Goal: Transaction & Acquisition: Purchase product/service

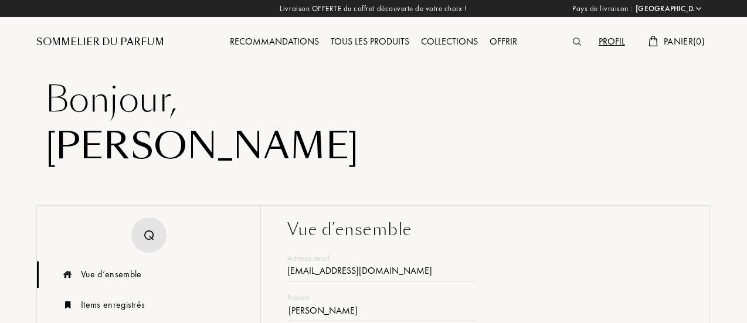
select select "FR"
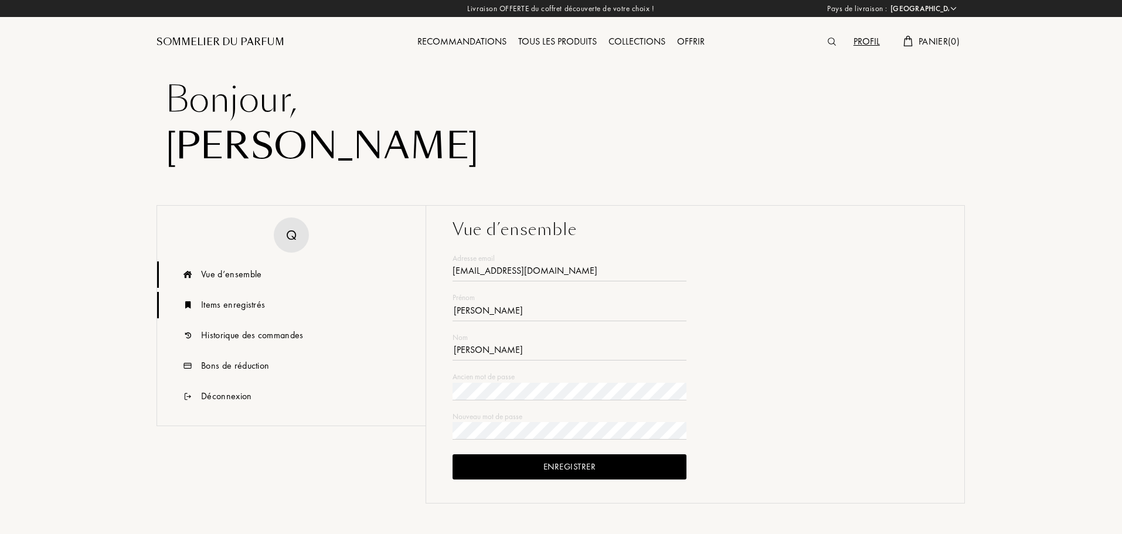
click at [227, 305] on div "Items enregistrés" at bounding box center [233, 305] width 64 height 14
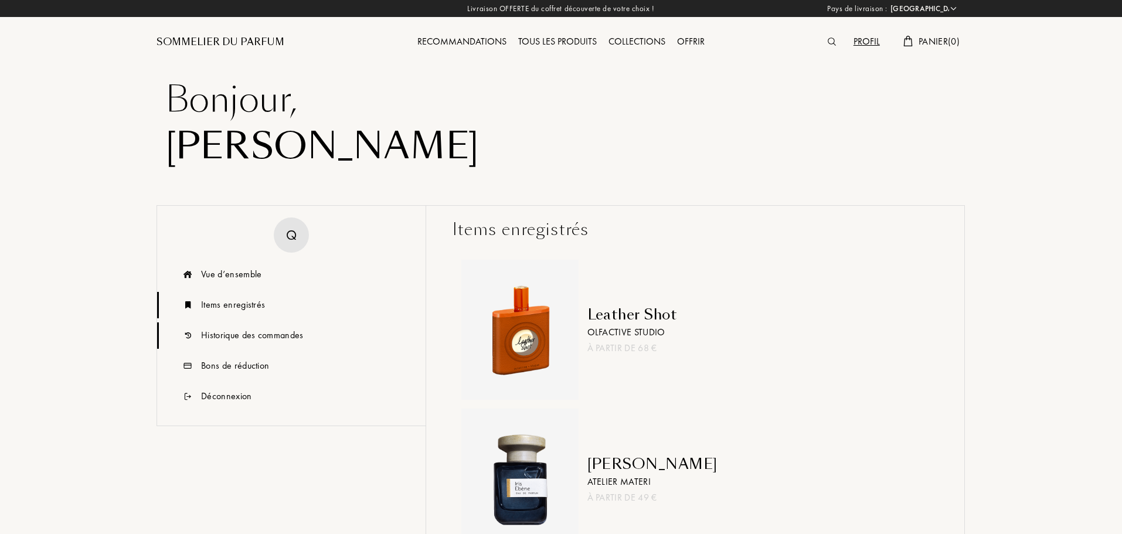
click at [234, 322] on div "Historique des commandes" at bounding box center [252, 335] width 103 height 14
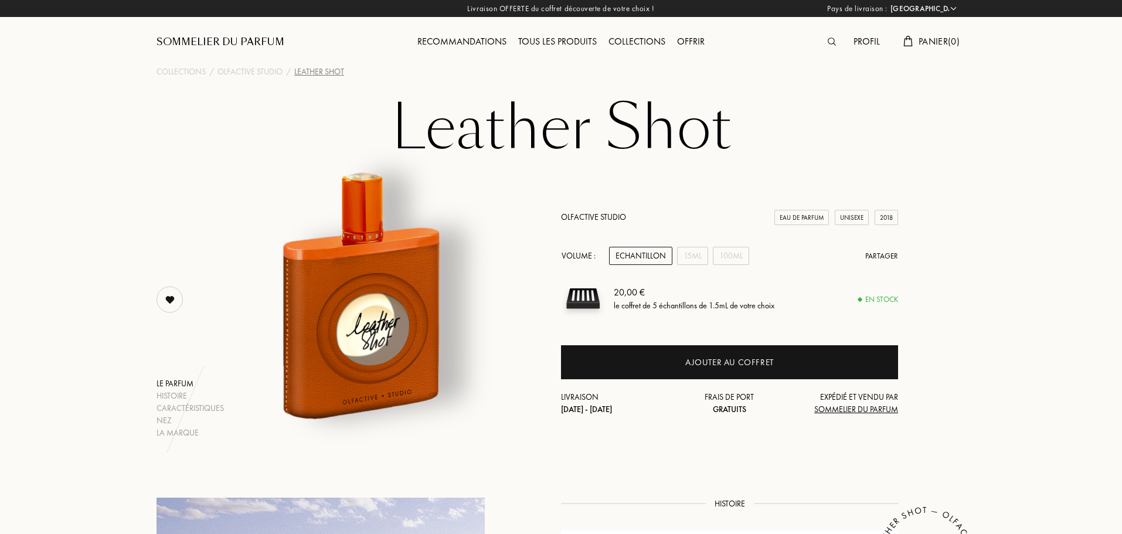
select select "FR"
click at [174, 296] on img at bounding box center [169, 299] width 23 height 23
click at [725, 255] on div "100mL" at bounding box center [731, 256] width 36 height 18
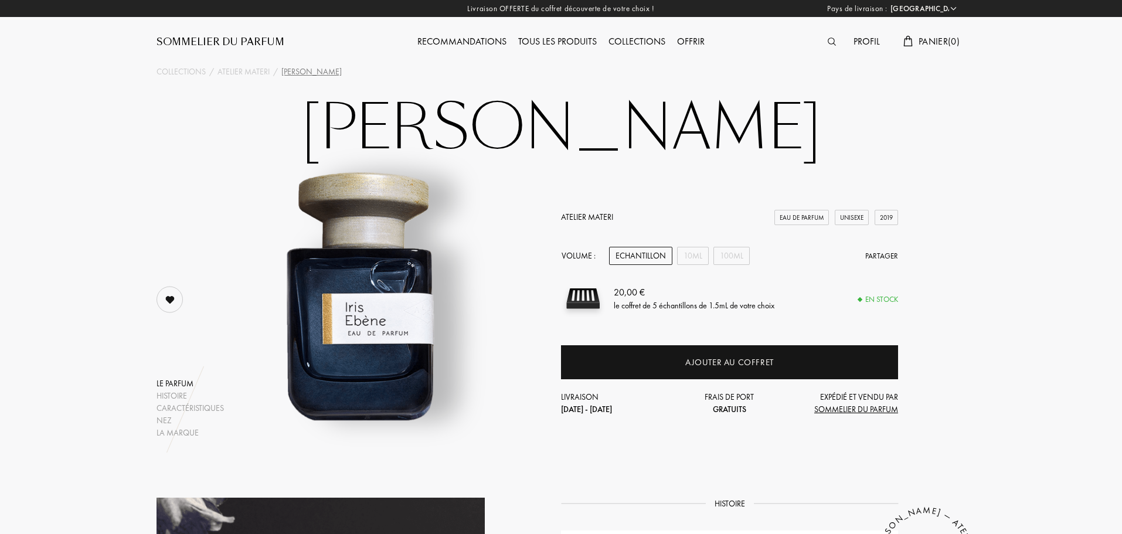
select select "FR"
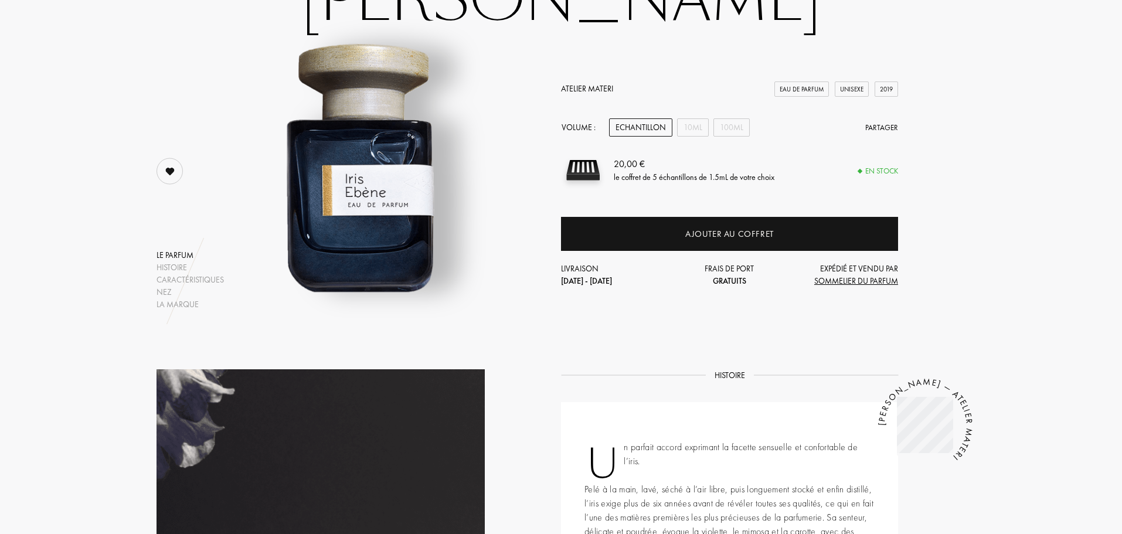
scroll to position [134, 0]
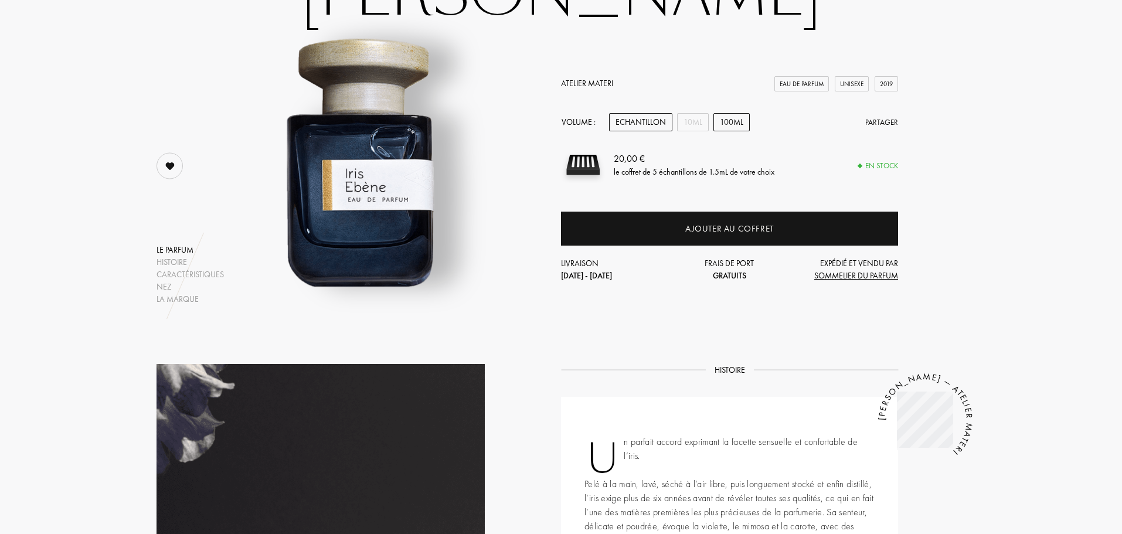
click at [729, 121] on div "100mL" at bounding box center [732, 122] width 36 height 18
click at [636, 119] on div "Echantillon" at bounding box center [640, 122] width 63 height 18
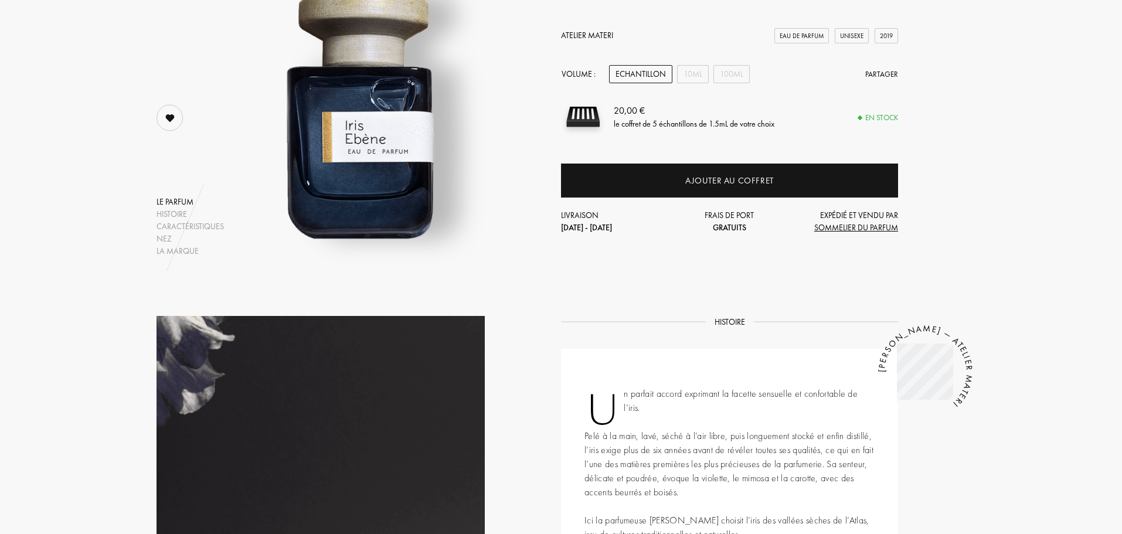
scroll to position [181, 0]
click at [735, 76] on div "100mL" at bounding box center [732, 75] width 36 height 18
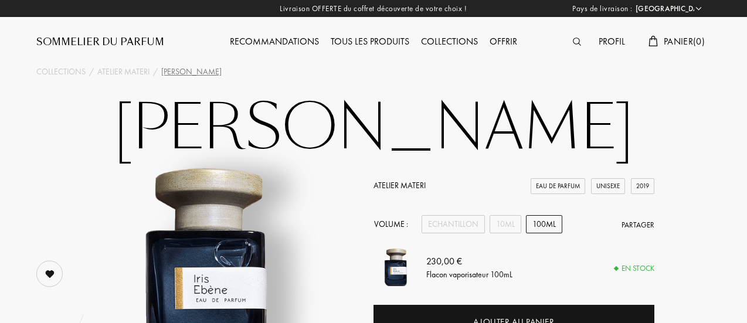
scroll to position [98, 0]
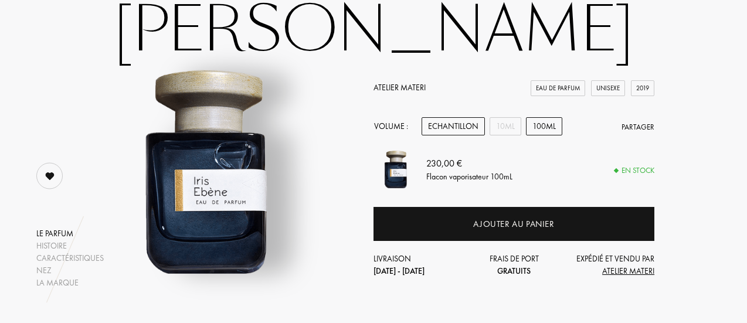
click at [446, 125] on div "Echantillon" at bounding box center [453, 126] width 63 height 18
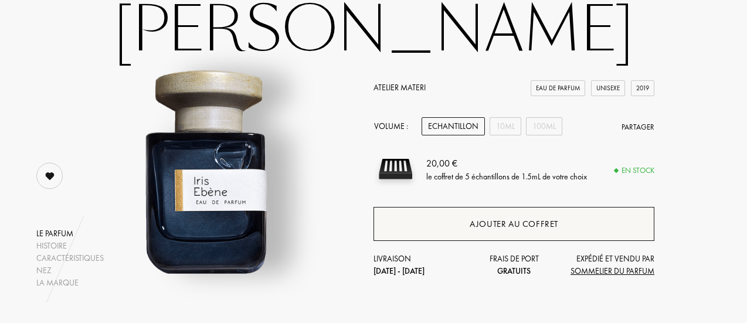
click at [495, 219] on div "Ajouter au coffret" at bounding box center [514, 224] width 89 height 13
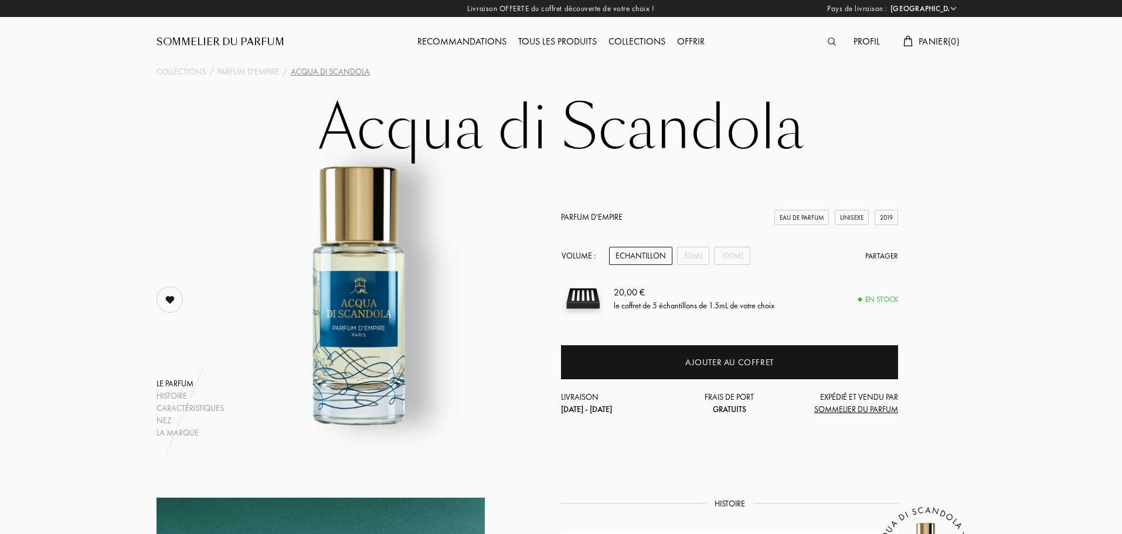
select select "FR"
click at [699, 258] on div "50mL" at bounding box center [693, 256] width 32 height 18
click at [725, 252] on div "100mL" at bounding box center [732, 256] width 36 height 18
click at [643, 250] on div "Echantillon" at bounding box center [640, 256] width 63 height 18
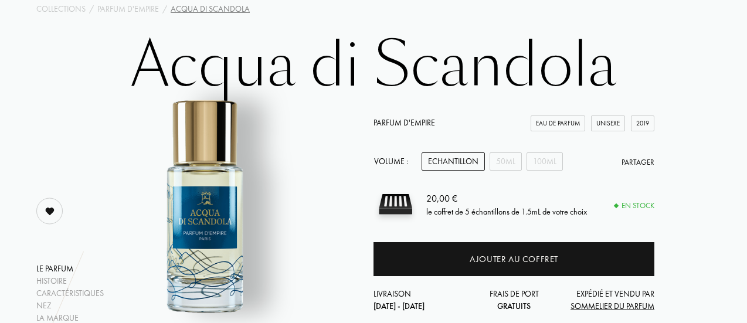
scroll to position [64, 0]
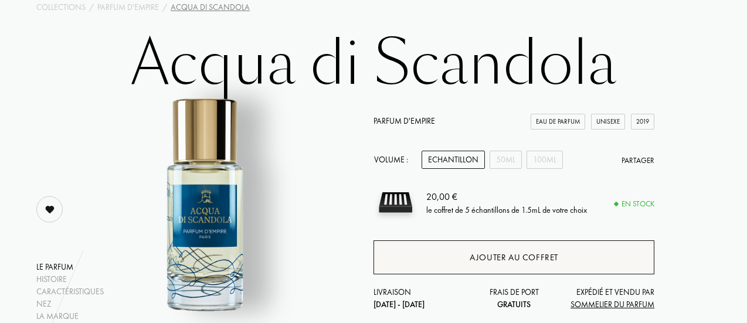
click at [496, 255] on div "Ajouter au coffret" at bounding box center [514, 257] width 89 height 13
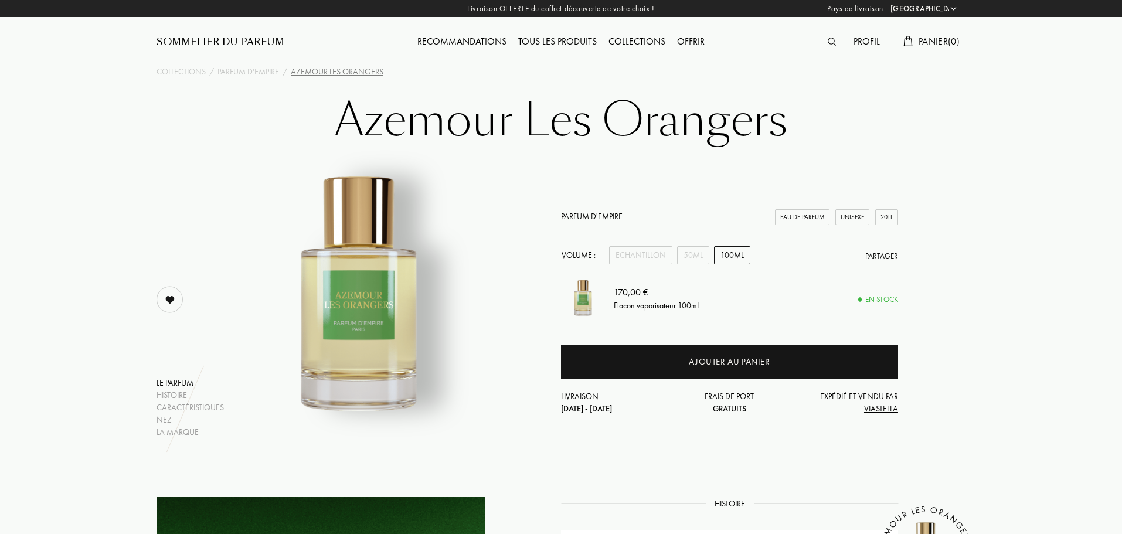
select select "FR"
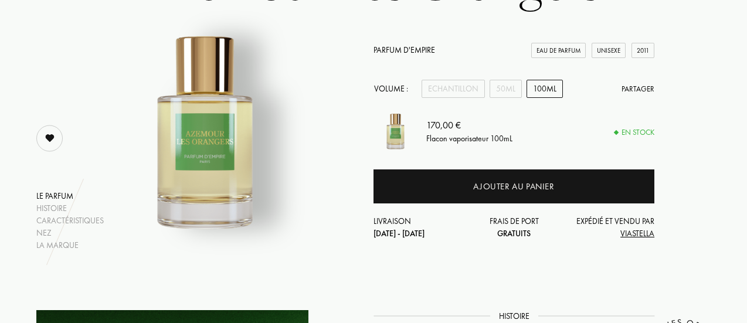
scroll to position [136, 0]
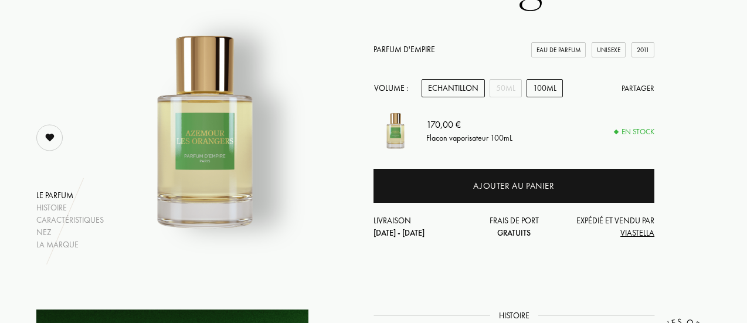
click at [457, 95] on div "Echantillon" at bounding box center [453, 88] width 63 height 18
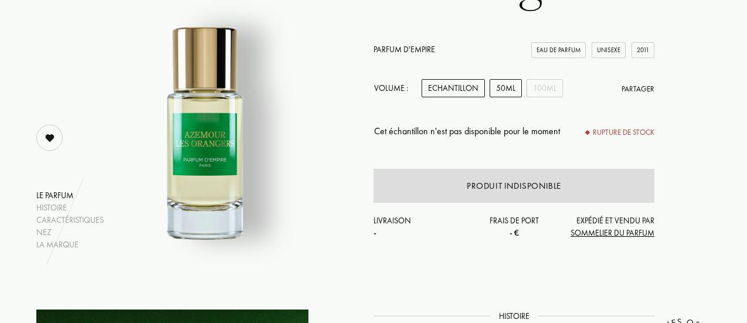
click at [504, 85] on div "50mL" at bounding box center [506, 88] width 32 height 18
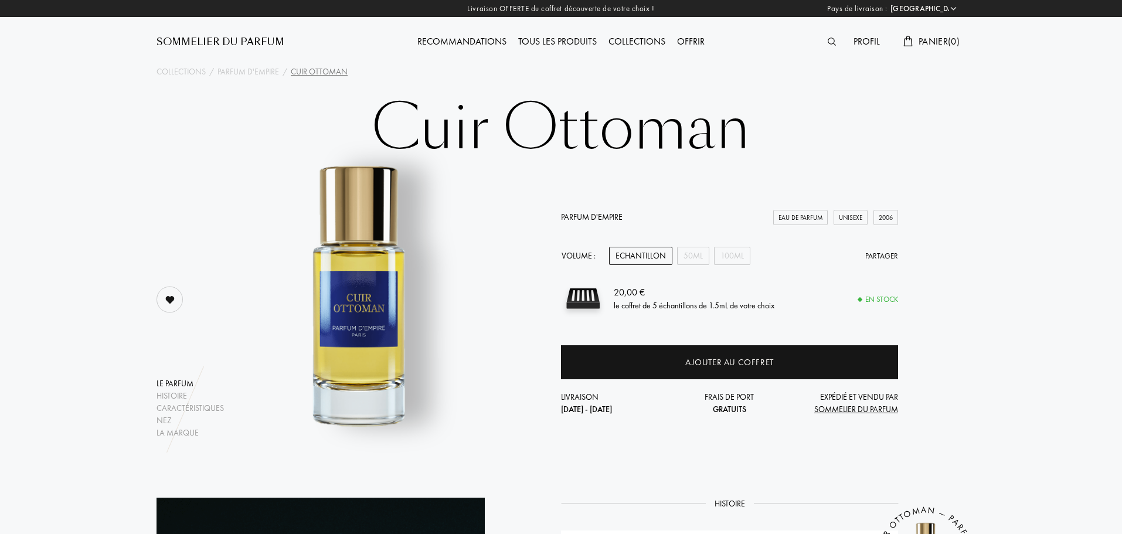
select select "FR"
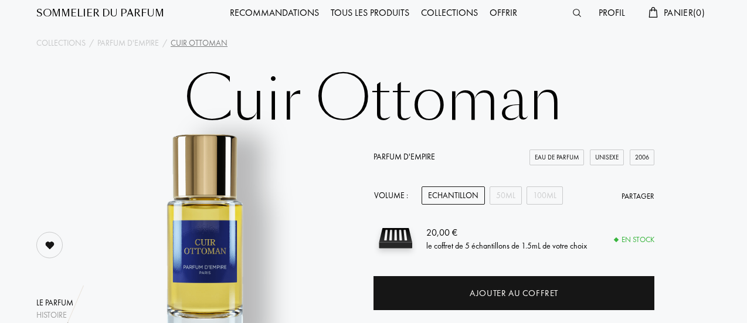
scroll to position [29, 0]
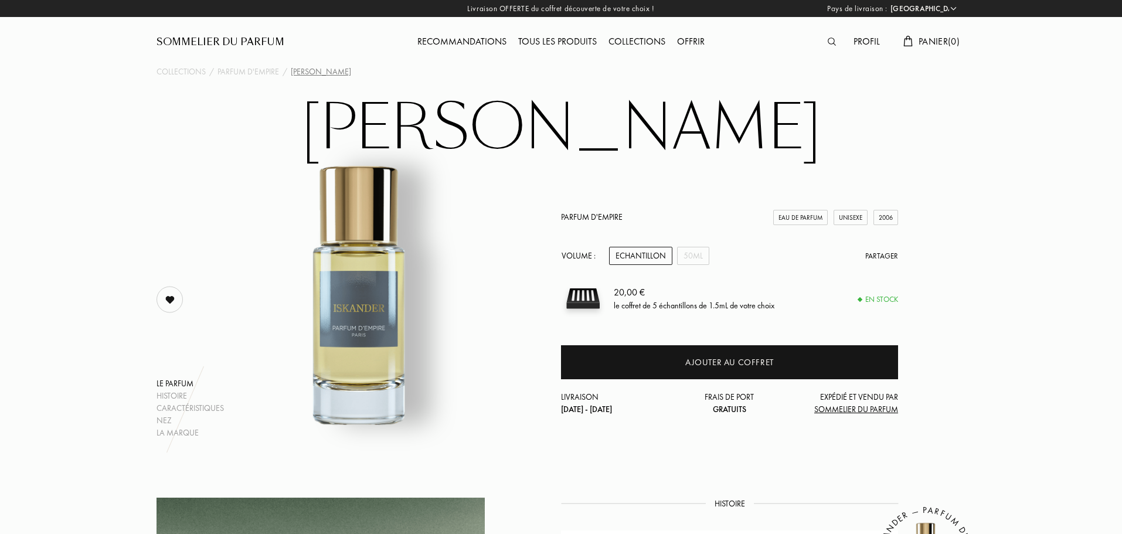
select select "FR"
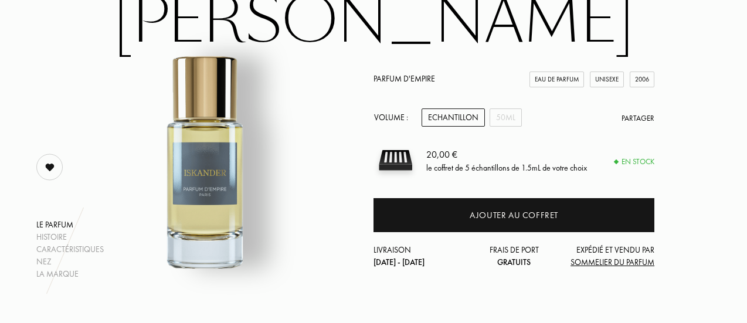
scroll to position [110, 0]
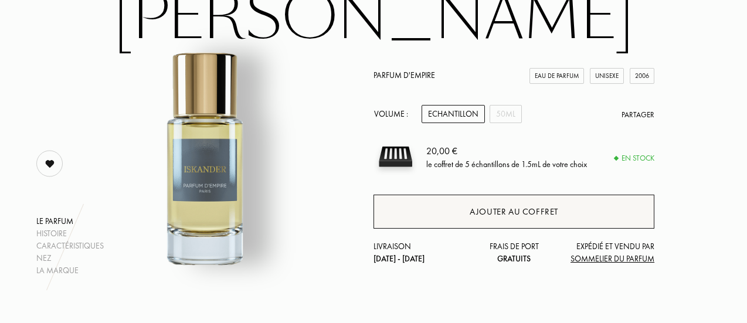
click at [507, 213] on div "Ajouter au coffret" at bounding box center [514, 211] width 89 height 13
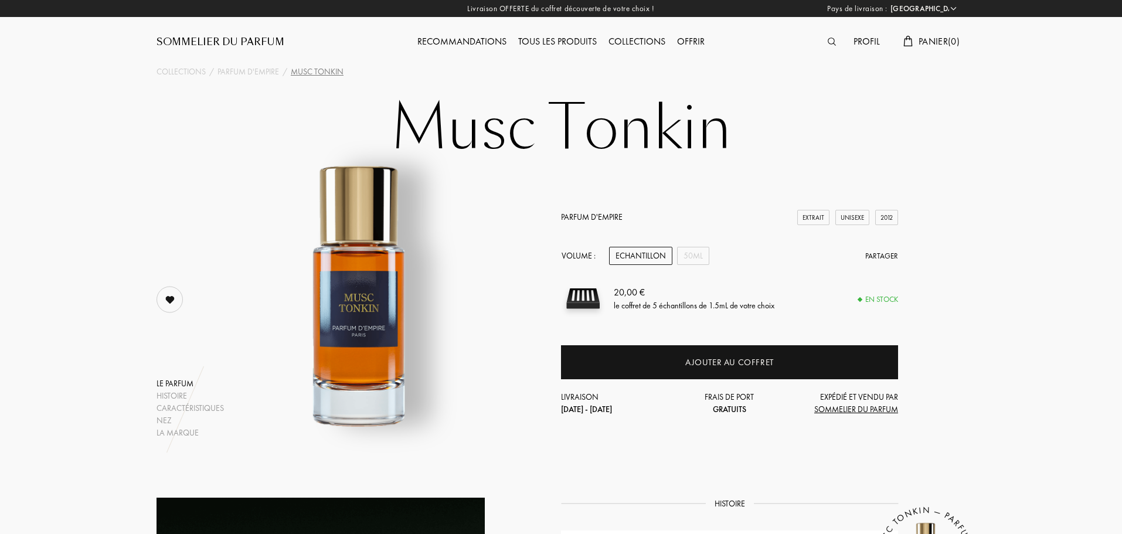
select select "FR"
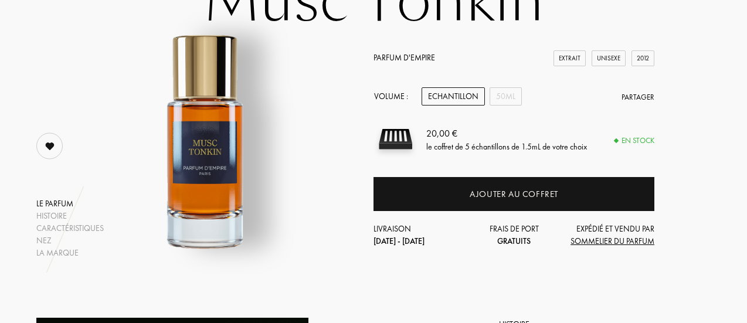
scroll to position [153, 0]
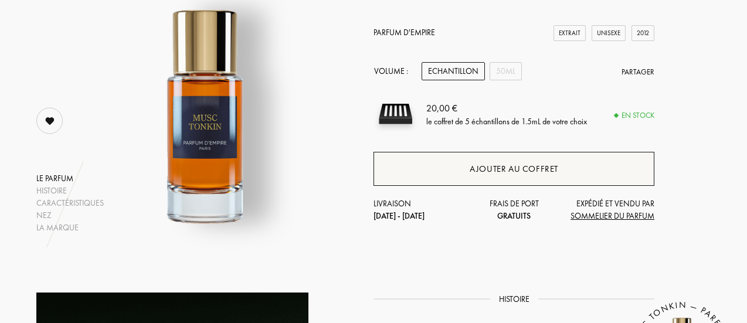
click at [492, 169] on div "Ajouter au coffret" at bounding box center [514, 168] width 89 height 13
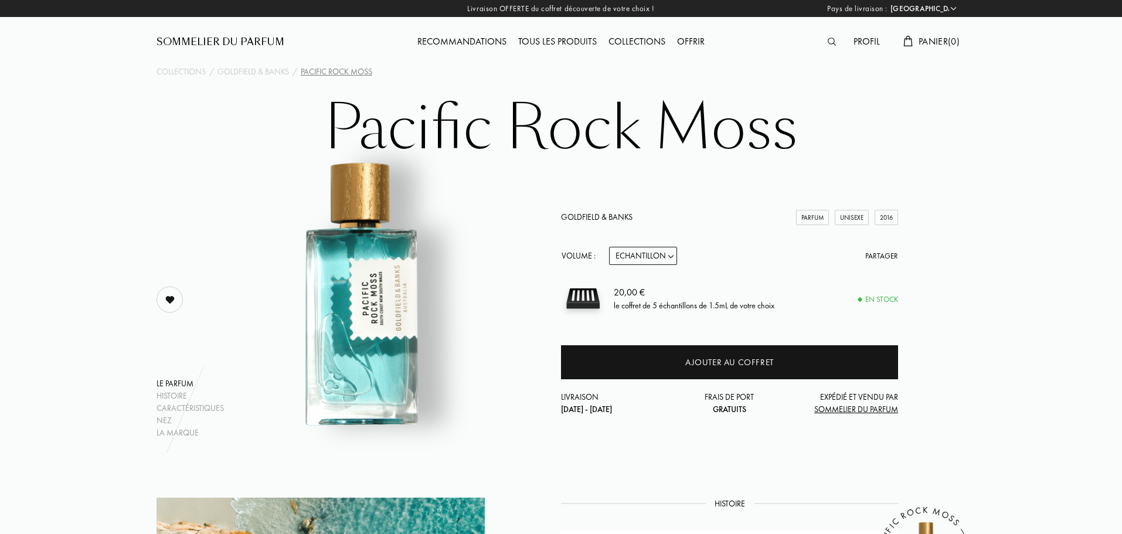
select select "FR"
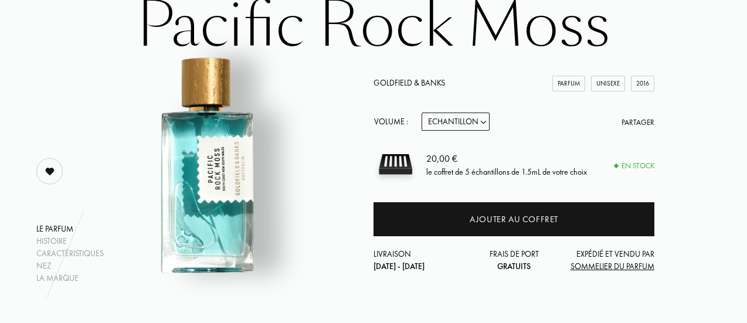
scroll to position [105, 0]
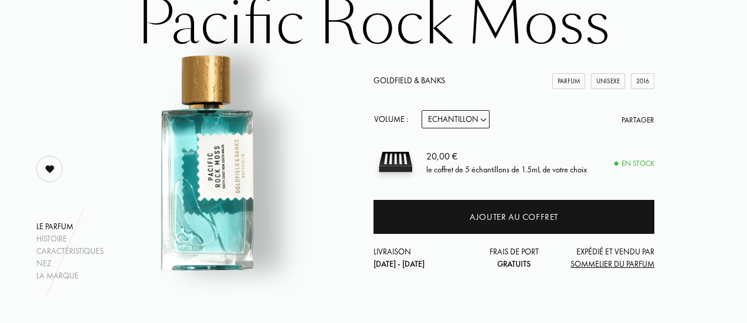
click at [55, 162] on img at bounding box center [49, 168] width 23 height 23
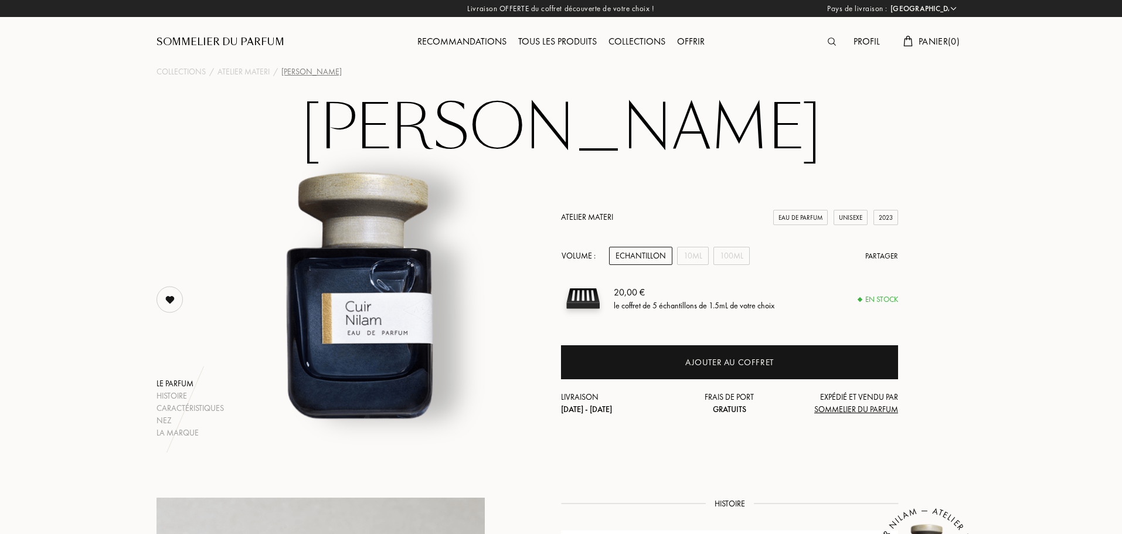
select select "FR"
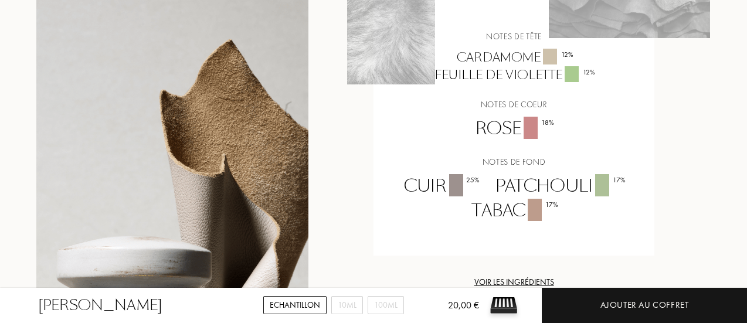
scroll to position [976, 0]
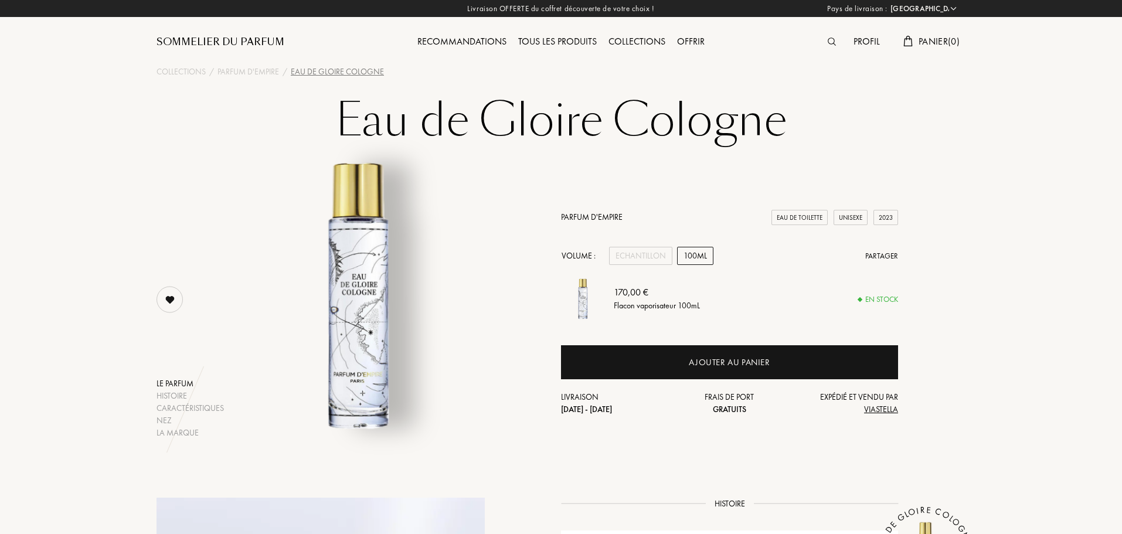
select select "FR"
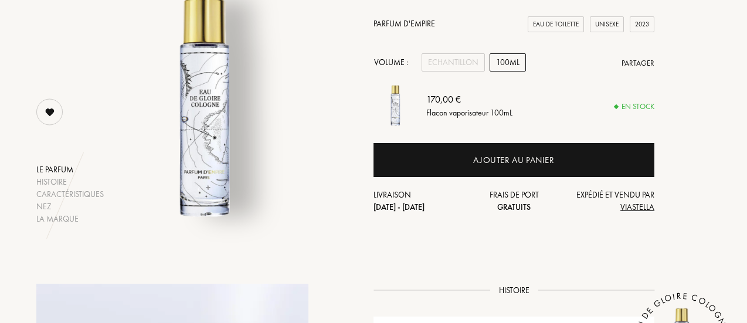
scroll to position [161, 0]
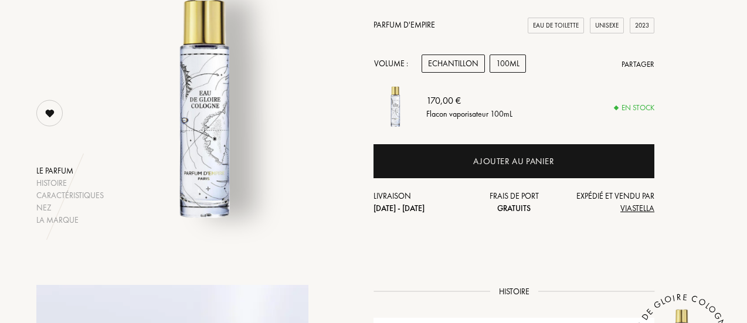
click at [449, 67] on div "Echantillon" at bounding box center [453, 64] width 63 height 18
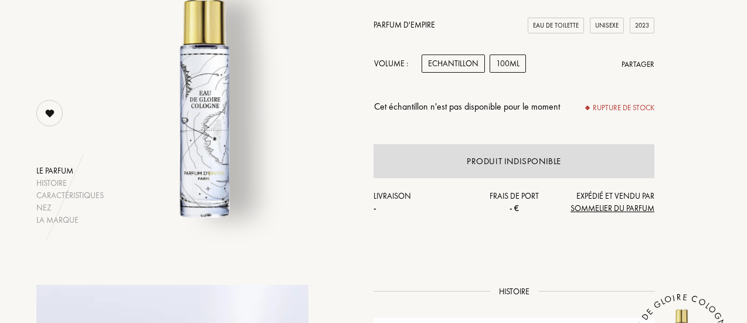
click at [502, 65] on div "100mL" at bounding box center [508, 64] width 36 height 18
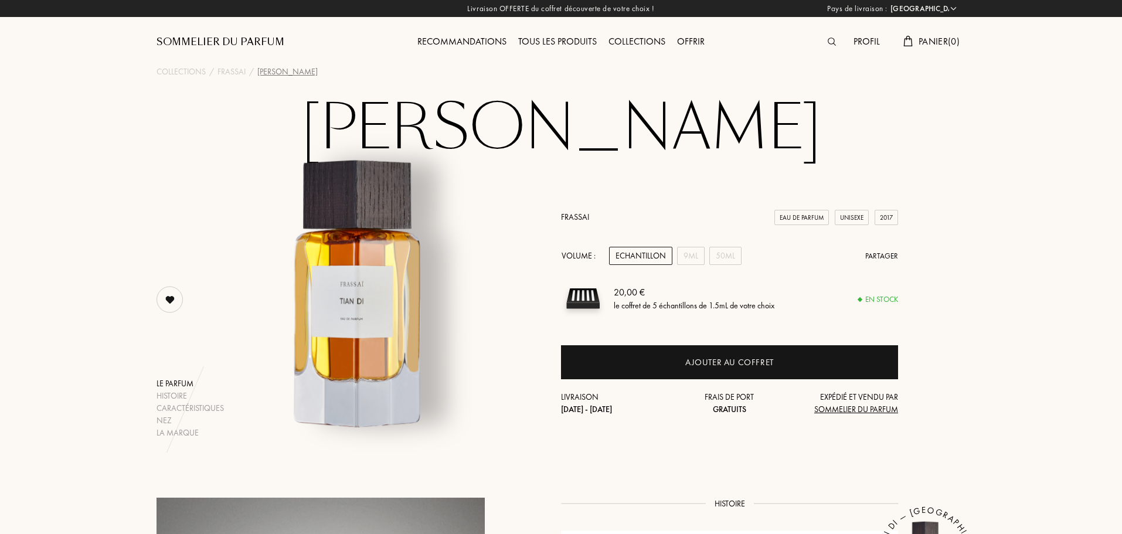
select select "FR"
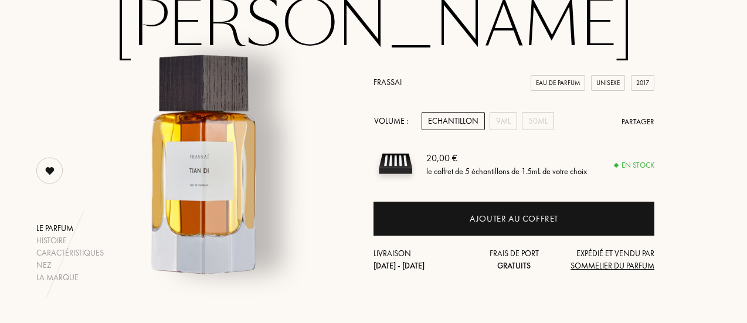
scroll to position [114, 0]
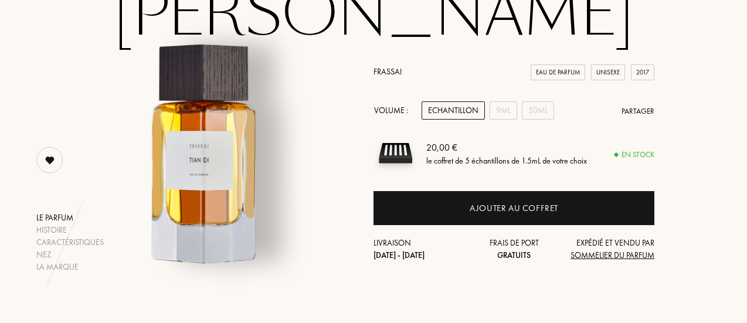
click at [457, 112] on div "Echantillon" at bounding box center [453, 110] width 63 height 18
click at [501, 112] on div "9mL" at bounding box center [504, 110] width 28 height 18
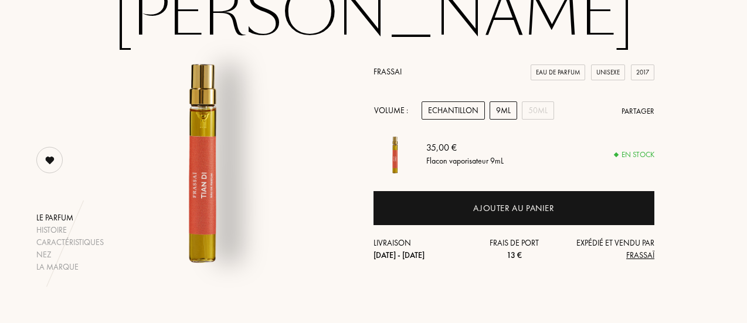
click at [450, 108] on div "Echantillon" at bounding box center [453, 110] width 63 height 18
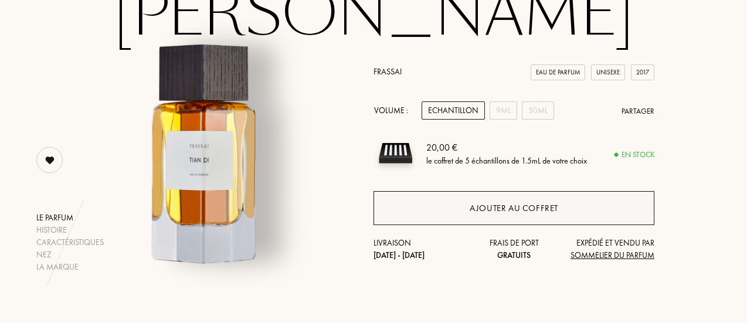
click at [496, 207] on div "Ajouter au coffret" at bounding box center [514, 208] width 89 height 13
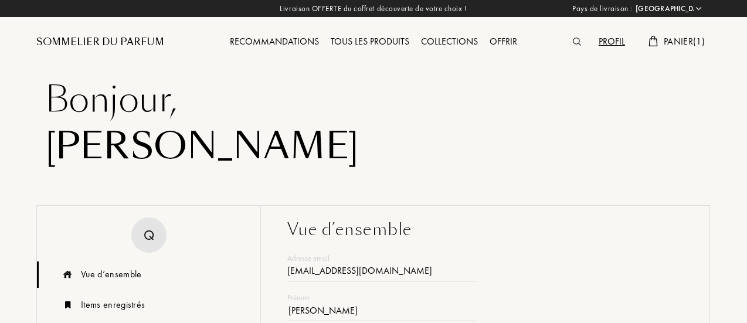
select select "FR"
click at [664, 36] on span "Panier ( 1 )" at bounding box center [684, 41] width 41 height 12
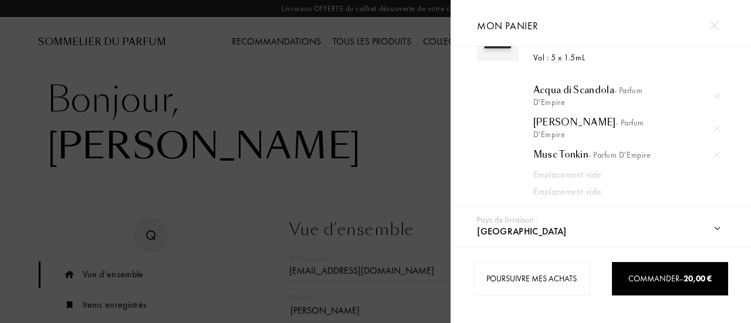
scroll to position [46, 0]
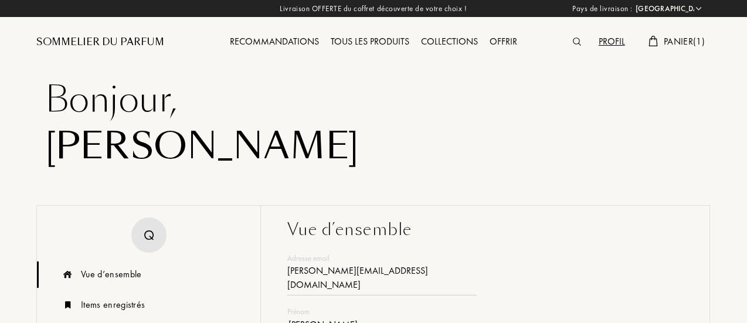
select select "FR"
click at [678, 42] on span "Panier ( 1 )" at bounding box center [684, 41] width 41 height 12
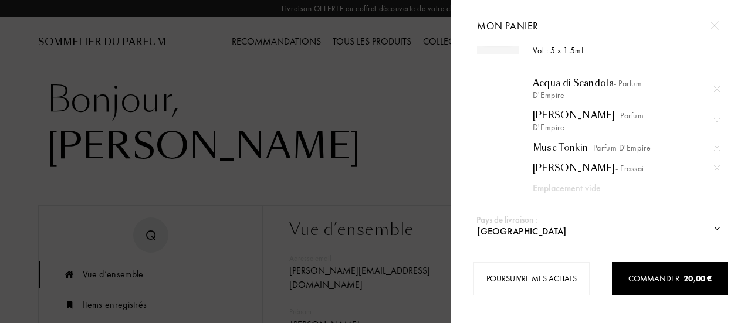
scroll to position [55, 0]
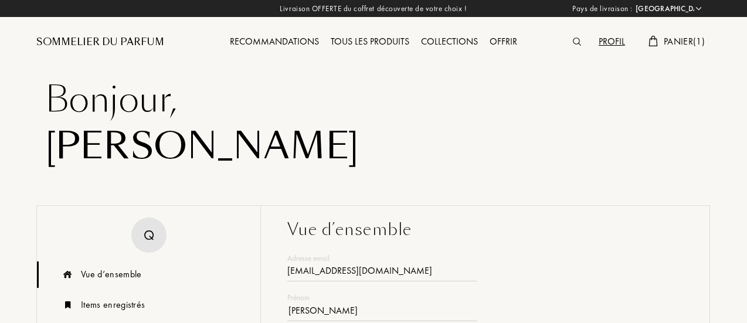
select select "FR"
click at [676, 41] on span "Panier ( 1 )" at bounding box center [684, 41] width 41 height 12
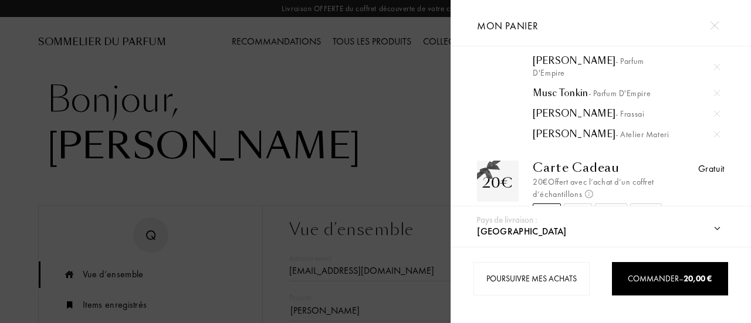
scroll to position [134, 0]
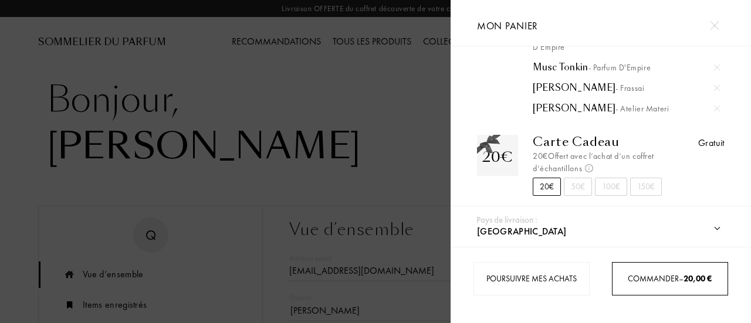
click at [664, 276] on span "Commander – 20,00 €" at bounding box center [669, 278] width 84 height 11
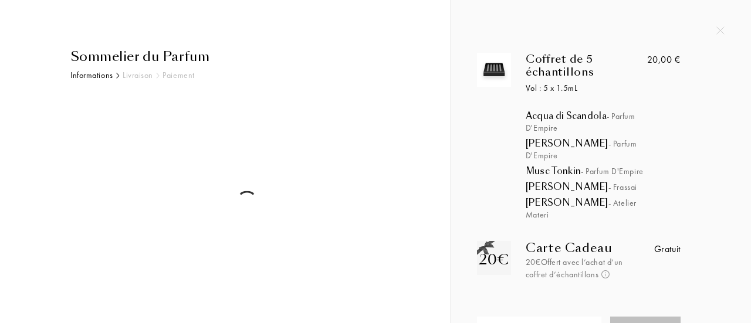
select select "FR"
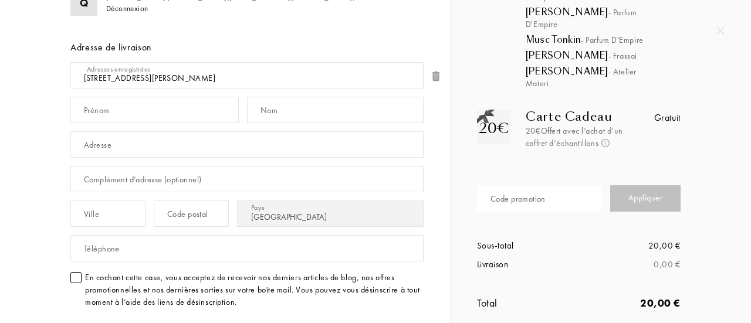
scroll to position [137, 0]
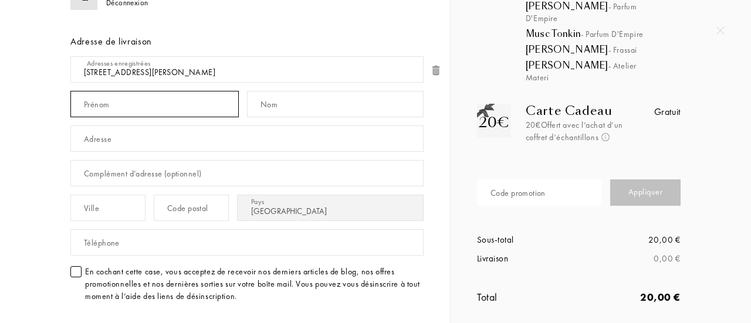
click at [111, 107] on input "text" at bounding box center [154, 104] width 168 height 26
type input "[PERSON_NAME]"
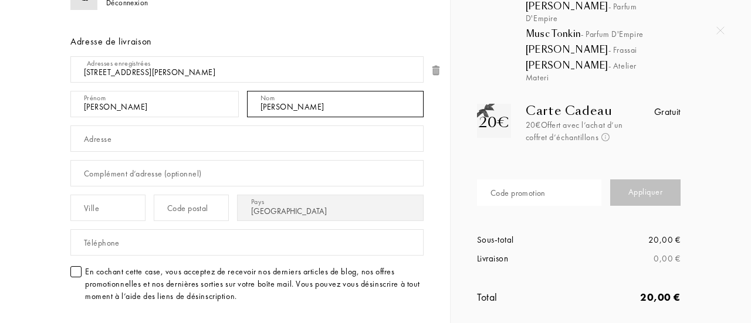
type input "[PERSON_NAME]"
click at [128, 147] on input "text" at bounding box center [246, 138] width 353 height 26
click at [59, 150] on div "Sommelier du Parfum Informations Livraison Paiement Coordonnées Q [PERSON_NAME]…" at bounding box center [238, 218] width 371 height 616
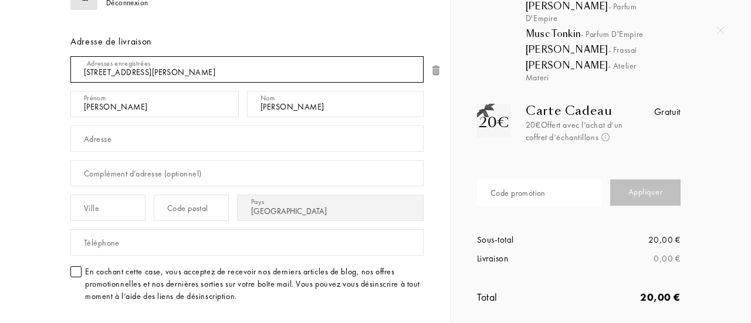
click at [104, 69] on select "[STREET_ADDRESS][PERSON_NAME] Ajouter une nouvelle adresse" at bounding box center [246, 69] width 353 height 26
click at [70, 56] on select "19 rue du calvaire , 92210 Saint Cloud, FR (Quentin Rousseau) Ajouter une nouve…" at bounding box center [246, 69] width 353 height 26
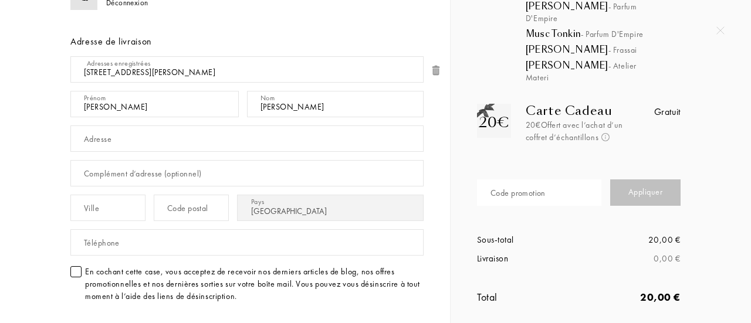
click at [46, 125] on div "Sommelier du Parfum Informations Livraison Paiement Coordonnées Q Quentin Rouss…" at bounding box center [233, 218] width 379 height 616
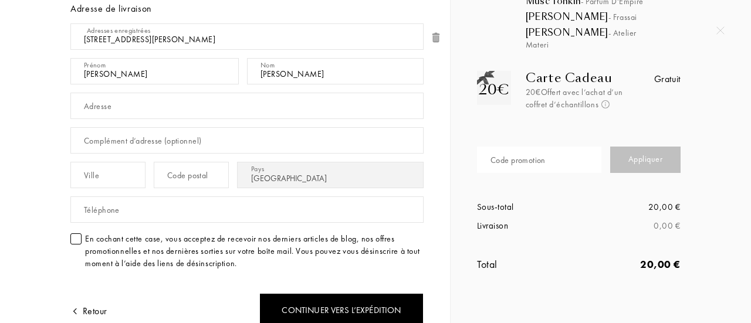
scroll to position [171, 0]
click at [97, 30] on div "Adresses enregistrées" at bounding box center [119, 30] width 64 height 11
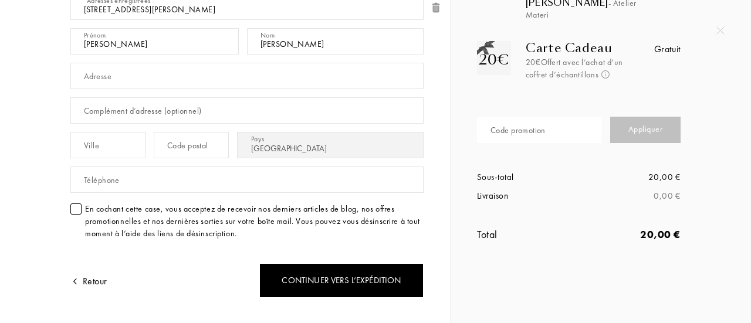
scroll to position [203, 0]
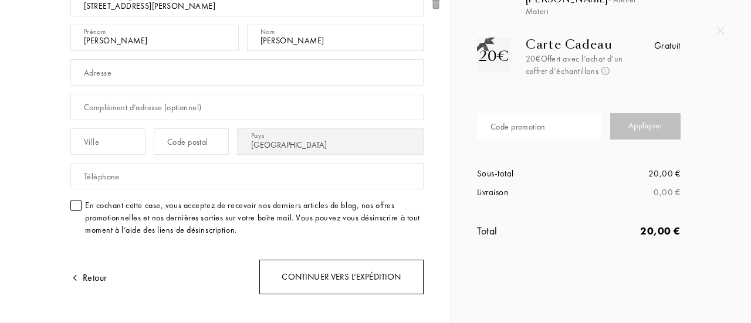
click at [322, 272] on div "Continuer vers l’expédition" at bounding box center [341, 277] width 164 height 35
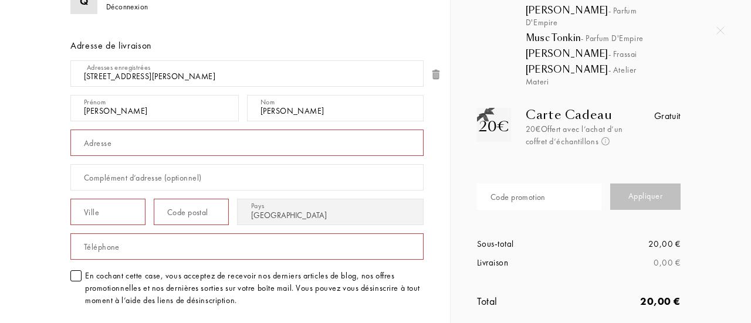
scroll to position [124, 0]
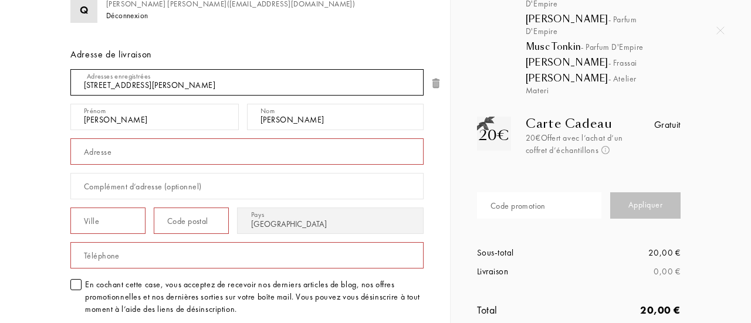
click at [104, 84] on select "19 rue du calvaire , 92210 Saint Cloud, FR (Quentin Rousseau) Ajouter une nouve…" at bounding box center [246, 82] width 353 height 26
click at [70, 69] on select "19 rue du calvaire , 92210 Saint Cloud, FR (Quentin Rousseau) Ajouter une nouve…" at bounding box center [246, 82] width 353 height 26
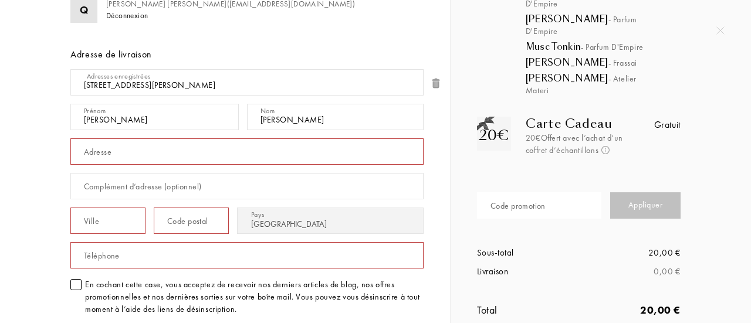
click at [62, 155] on div "Sommelier du Parfum Informations Livraison Paiement Coordonnées Q Quentin Rouss…" at bounding box center [243, 231] width 362 height 616
click at [122, 120] on input "[PERSON_NAME]" at bounding box center [154, 117] width 168 height 26
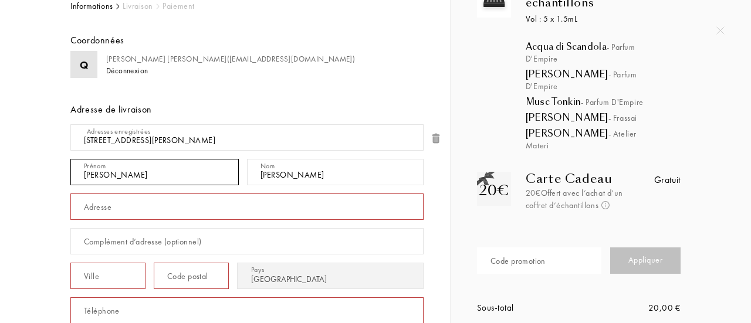
scroll to position [69, 0]
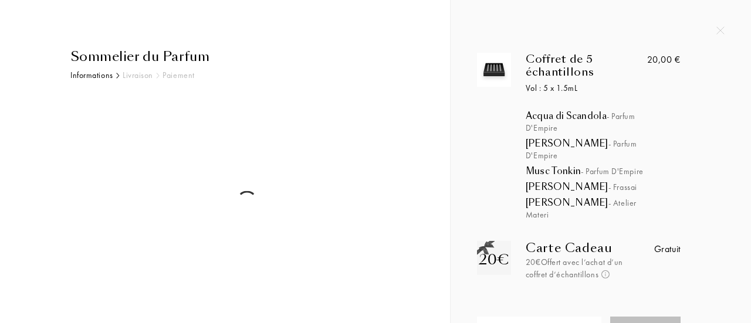
select select "FR"
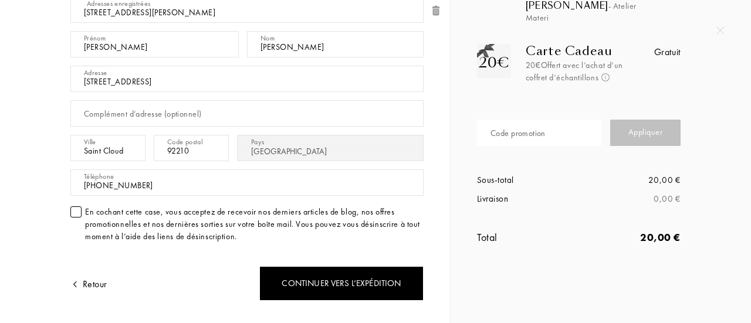
scroll to position [198, 0]
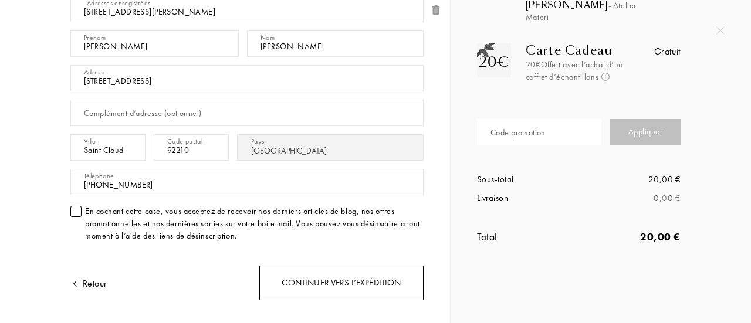
click at [325, 279] on div "Continuer vers l’expédition" at bounding box center [341, 283] width 164 height 35
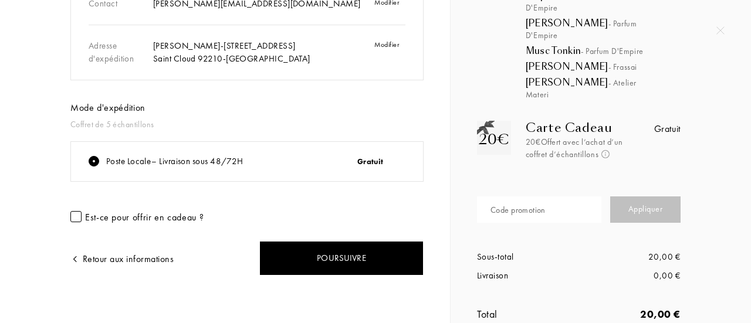
scroll to position [121, 0]
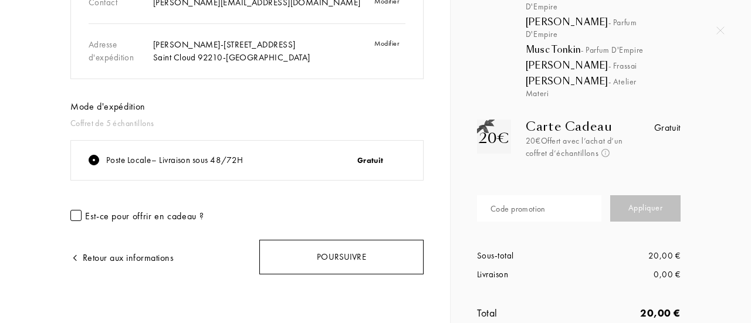
click at [331, 254] on div "Poursuivre" at bounding box center [341, 257] width 164 height 35
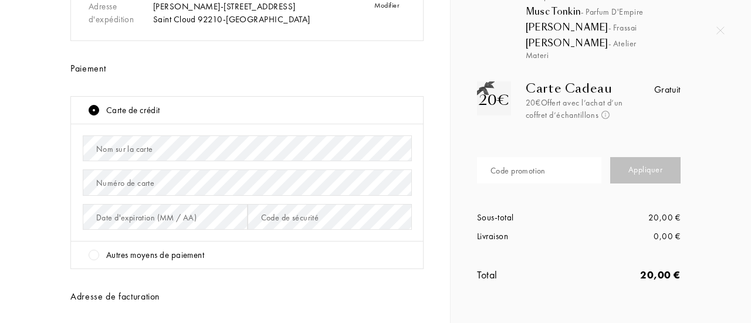
scroll to position [164, 0]
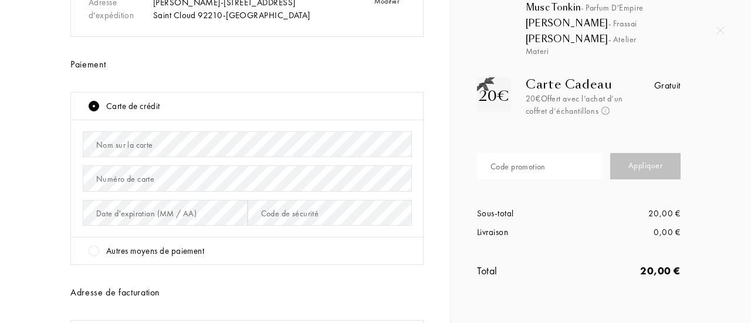
click at [117, 142] on div "Nom sur la carte" at bounding box center [124, 145] width 57 height 12
click at [121, 178] on div "Numéro de carte" at bounding box center [125, 179] width 58 height 12
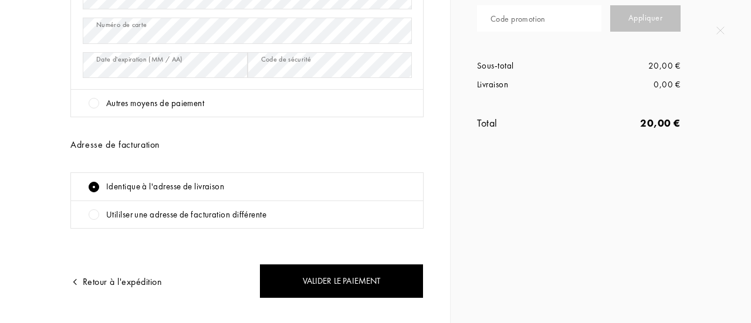
scroll to position [335, 0]
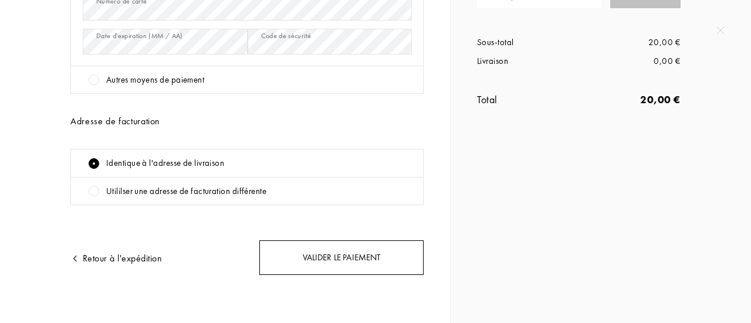
click at [320, 251] on div "Valider le paiement" at bounding box center [341, 257] width 164 height 35
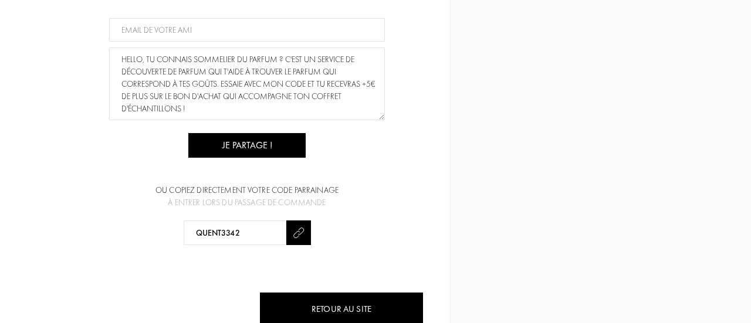
scroll to position [344, 0]
